Goal: Information Seeking & Learning: Learn about a topic

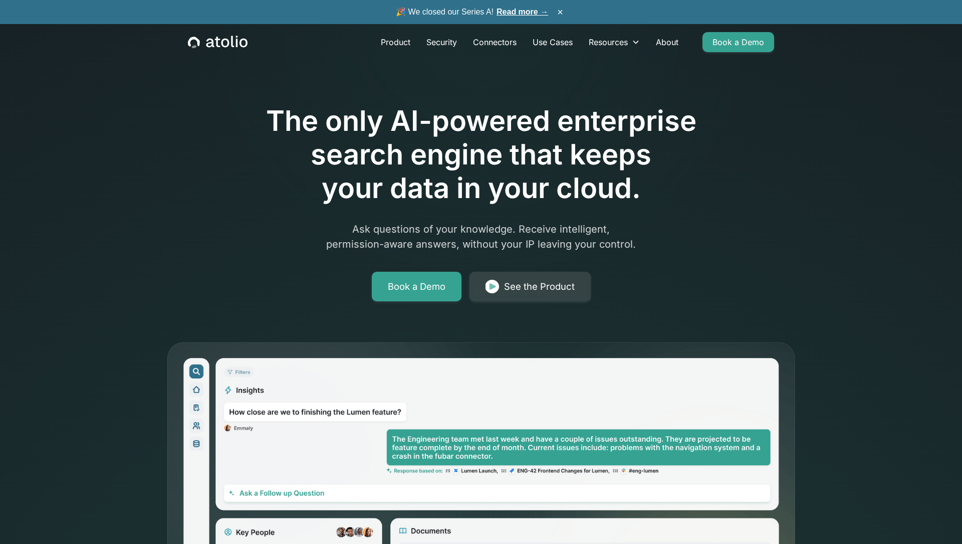
click at [524, 14] on link "Read more →" at bounding box center [522, 12] width 52 height 9
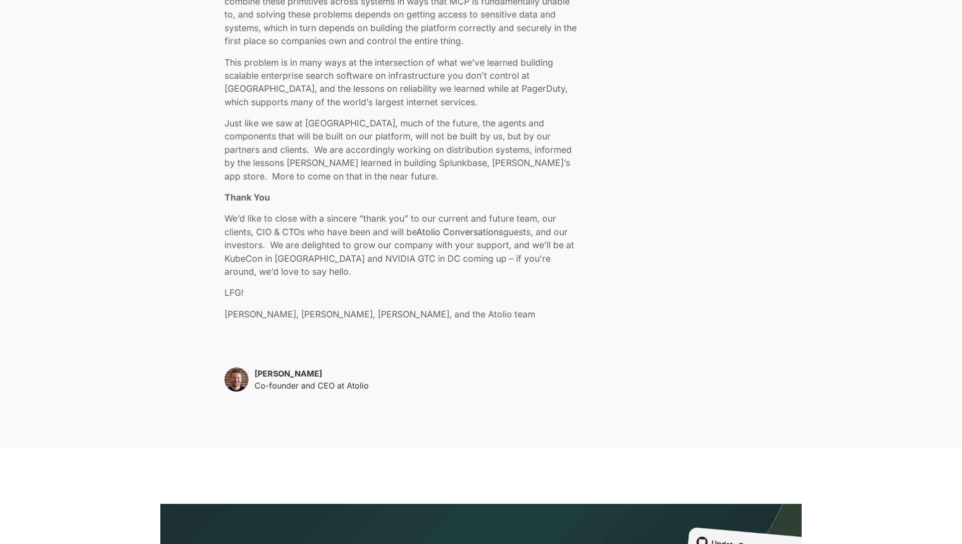
scroll to position [2314, 0]
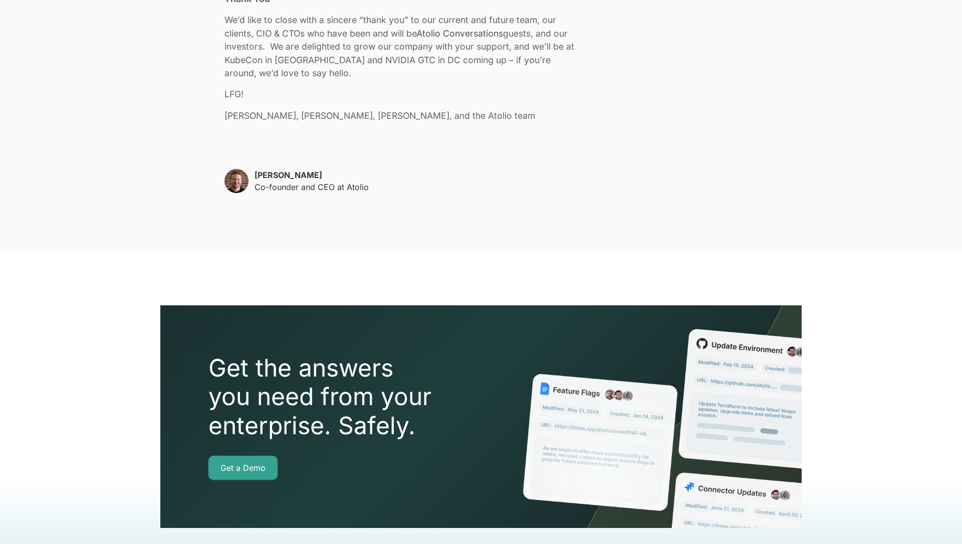
drag, startPoint x: 256, startPoint y: 174, endPoint x: 312, endPoint y: 175, distance: 55.6
click at [312, 175] on p "[PERSON_NAME]" at bounding box center [311, 175] width 114 height 12
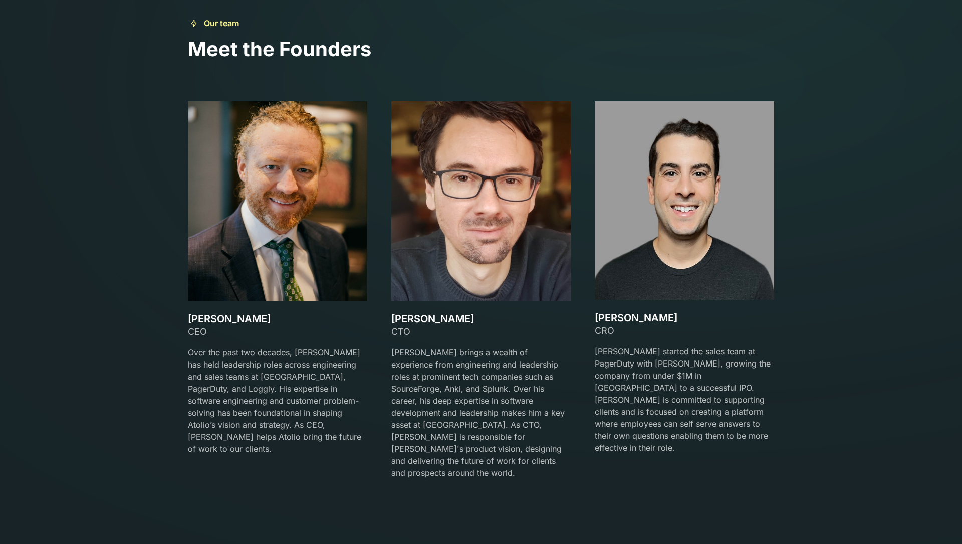
scroll to position [1521, 0]
